Goal: Find specific page/section: Find specific page/section

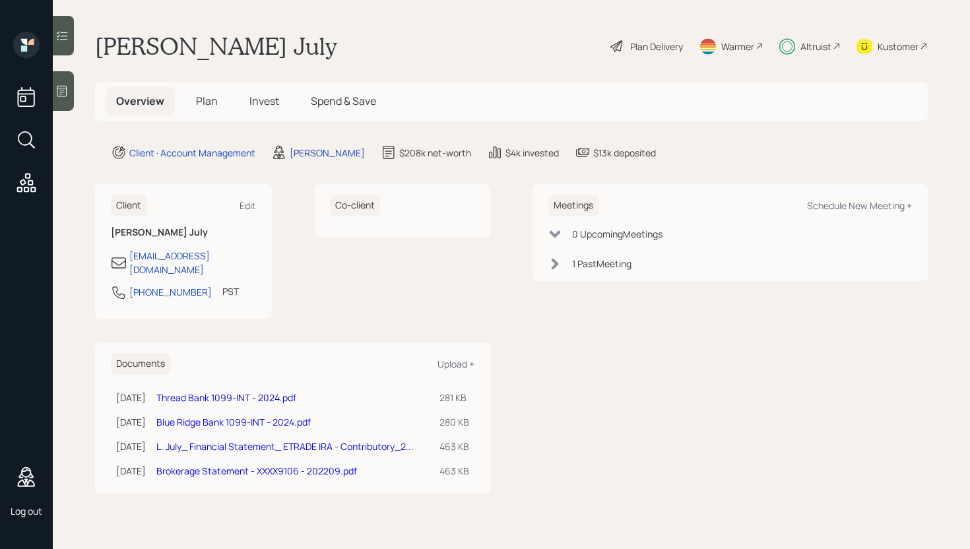
click at [213, 102] on span "Plan" at bounding box center [207, 101] width 22 height 15
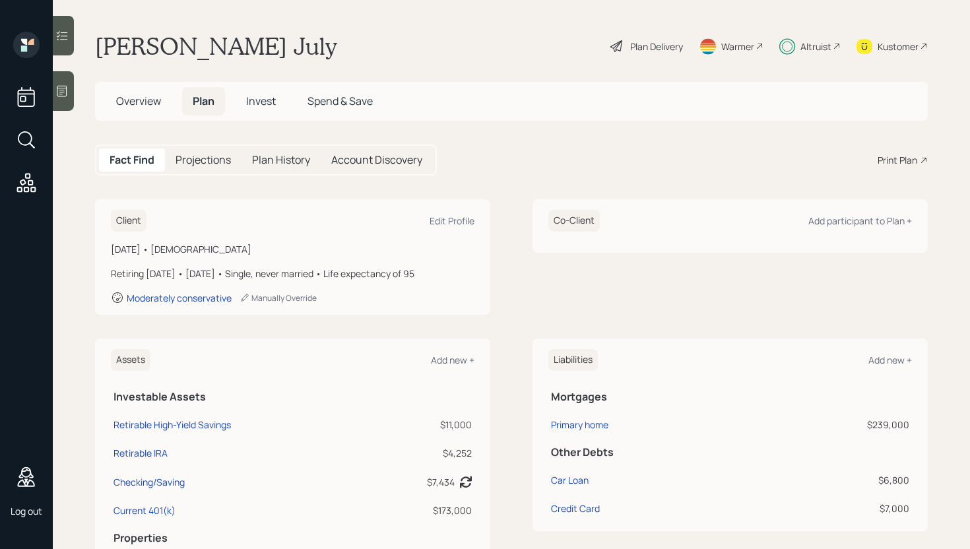
click at [362, 102] on span "Spend & Save" at bounding box center [339, 101] width 65 height 15
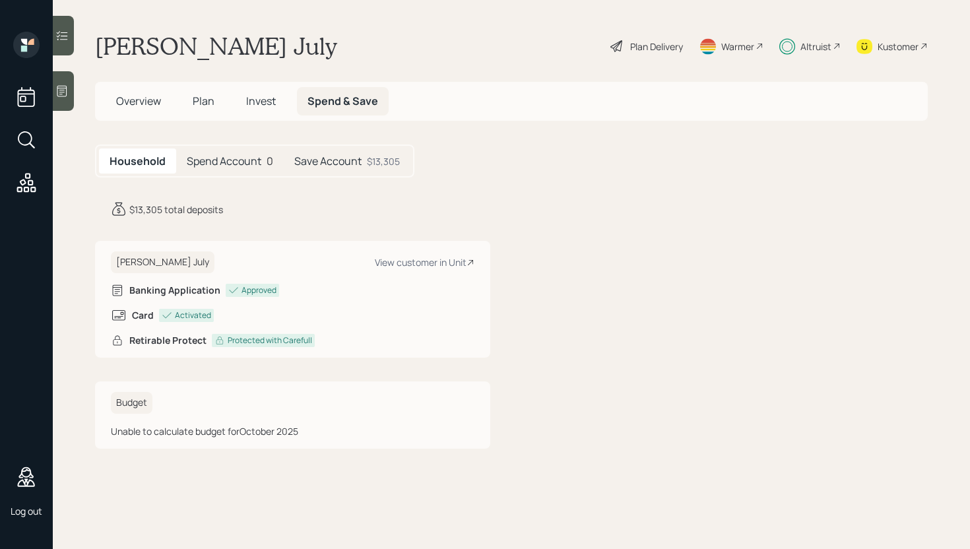
click at [232, 165] on h5 "Spend Account" at bounding box center [224, 161] width 75 height 13
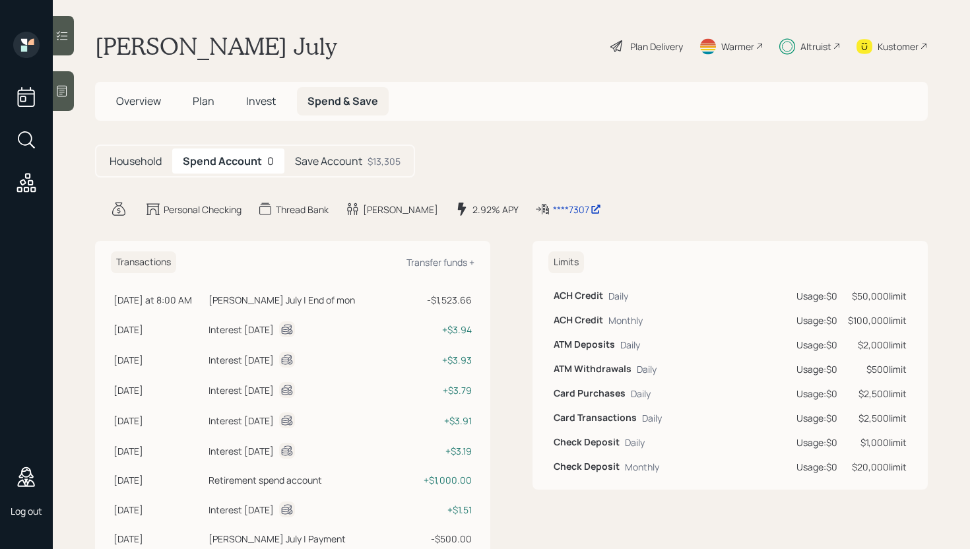
click at [340, 160] on h5 "Save Account" at bounding box center [328, 161] width 67 height 13
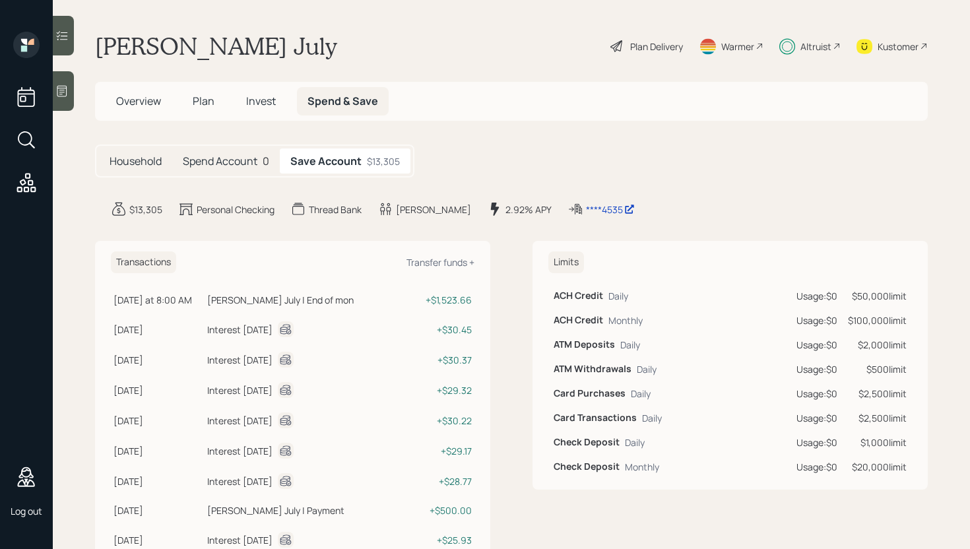
click at [243, 156] on h5 "Spend Account" at bounding box center [220, 161] width 75 height 13
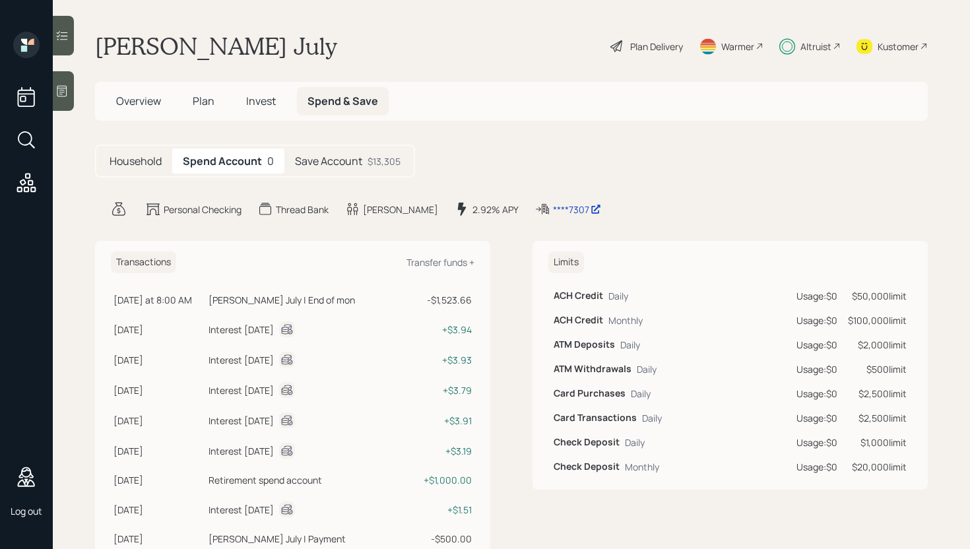
click at [143, 153] on div "Household" at bounding box center [135, 160] width 73 height 25
